Goal: Register for event/course: Register for event/course

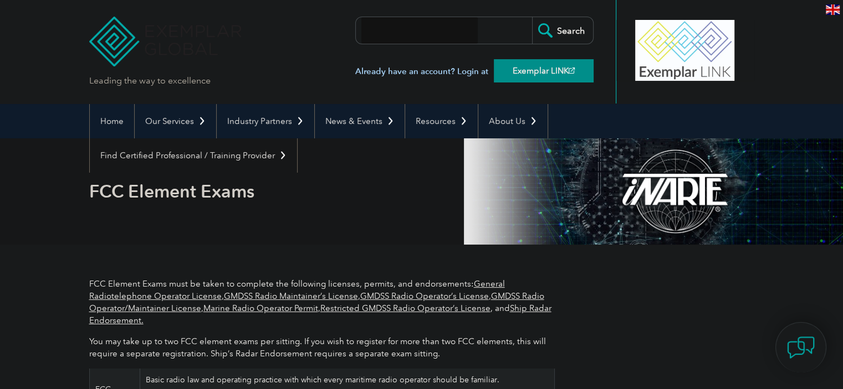
click at [541, 78] on link "Exemplar LINK" at bounding box center [544, 70] width 100 height 23
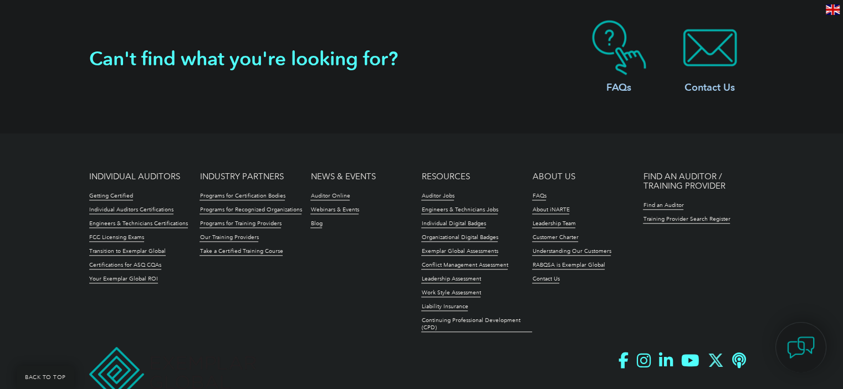
scroll to position [1078, 0]
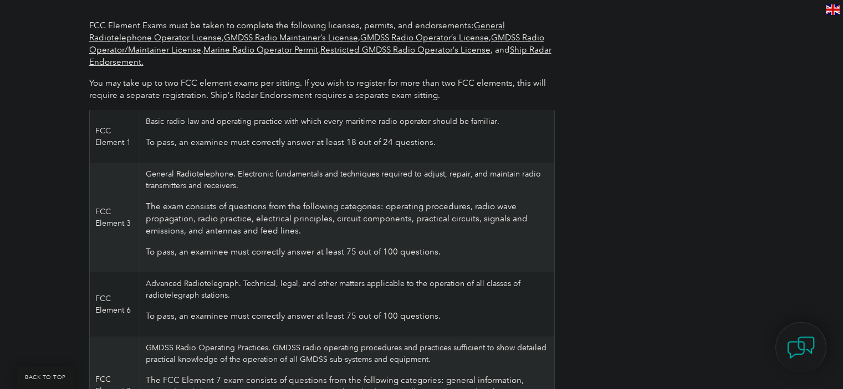
scroll to position [265, 0]
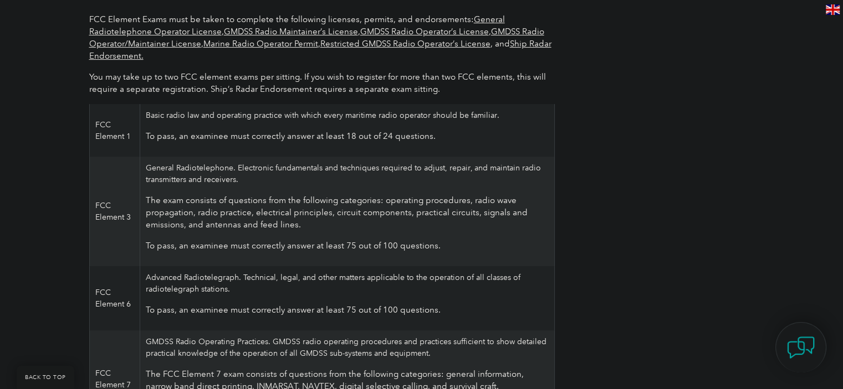
click at [164, 29] on link "General Radiotelephone Operator License" at bounding box center [296, 25] width 415 height 22
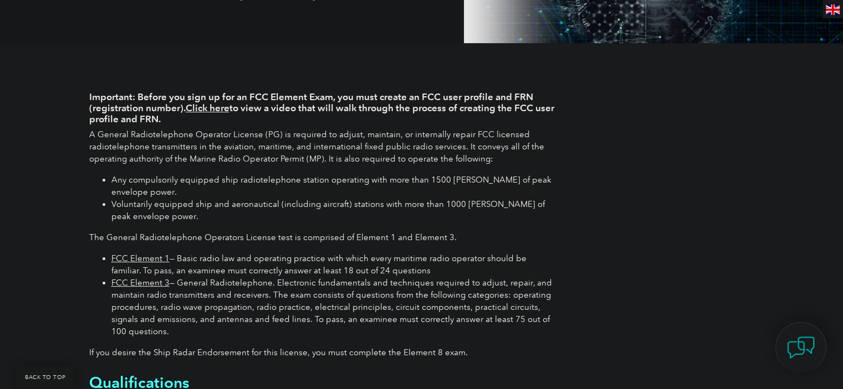
scroll to position [202, 0]
click at [466, 124] on h4 "Important: Before you sign up for an FCC Element Exam, you must create an FCC u…" at bounding box center [321, 107] width 465 height 33
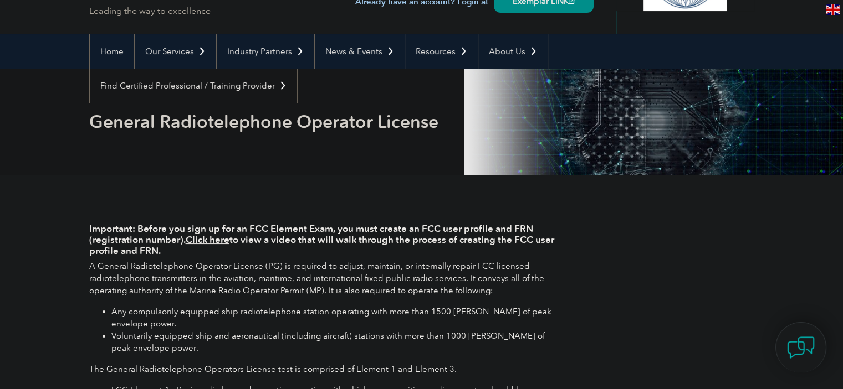
scroll to position [0, 0]
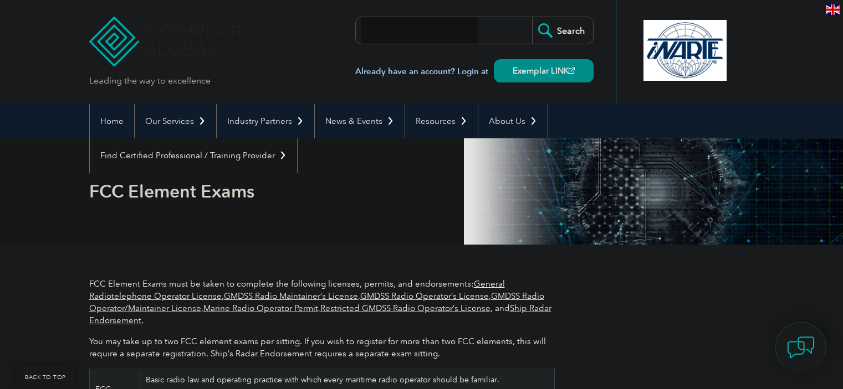
scroll to position [265, 0]
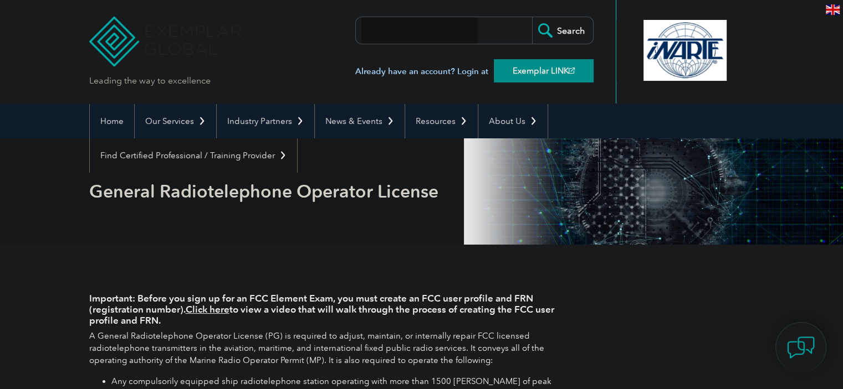
click at [532, 63] on link "Exemplar LINK" at bounding box center [544, 70] width 100 height 23
